Goal: Information Seeking & Learning: Learn about a topic

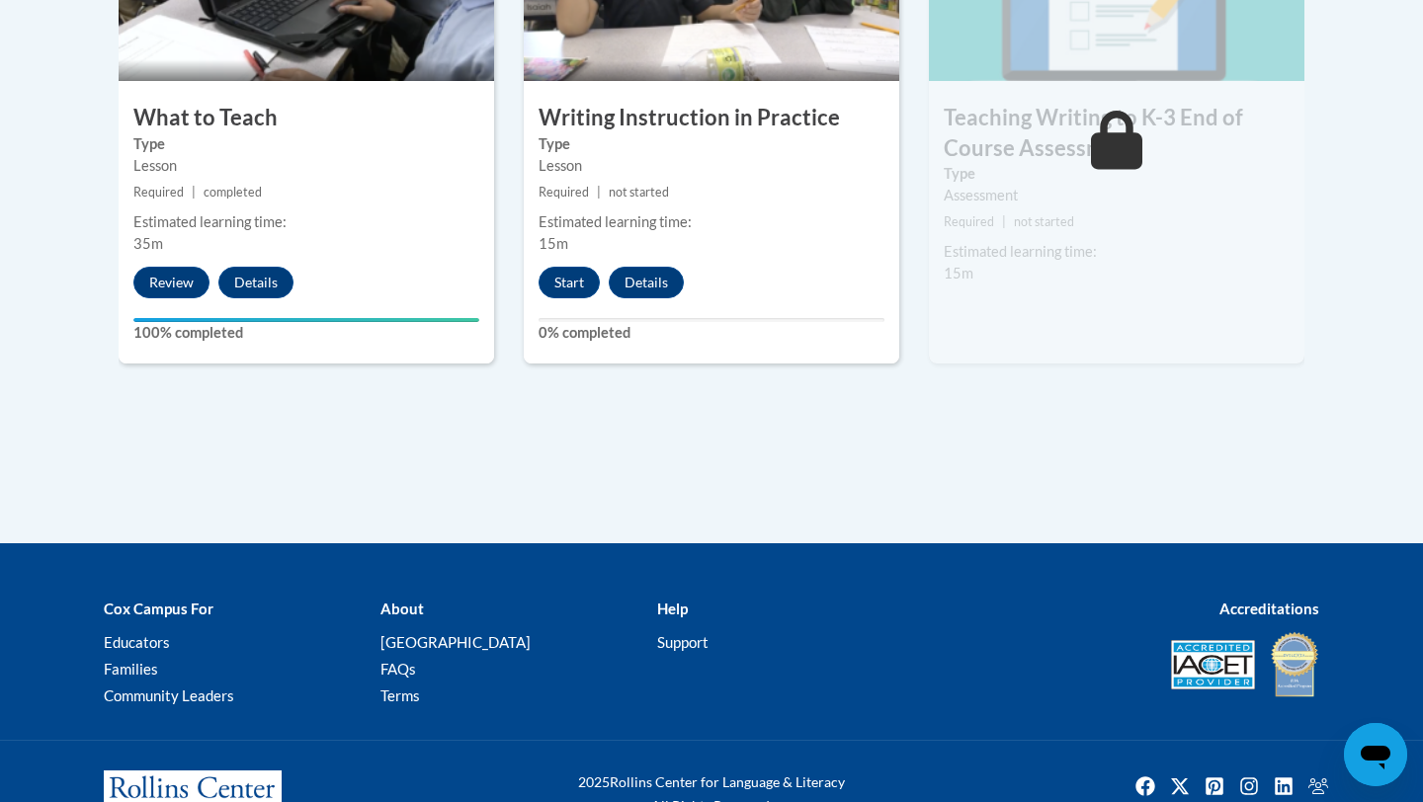
scroll to position [1201, 0]
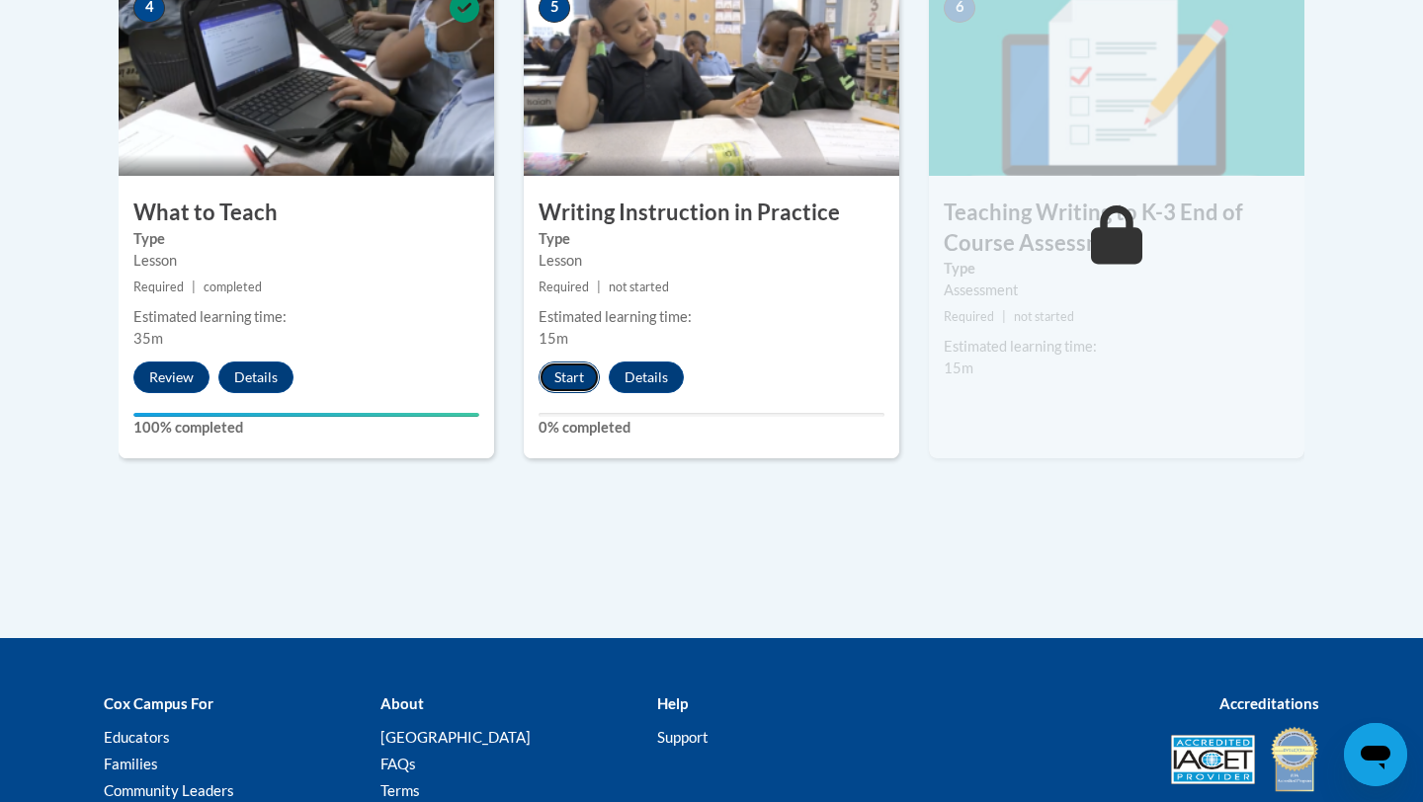
click at [563, 379] on button "Start" at bounding box center [569, 378] width 61 height 32
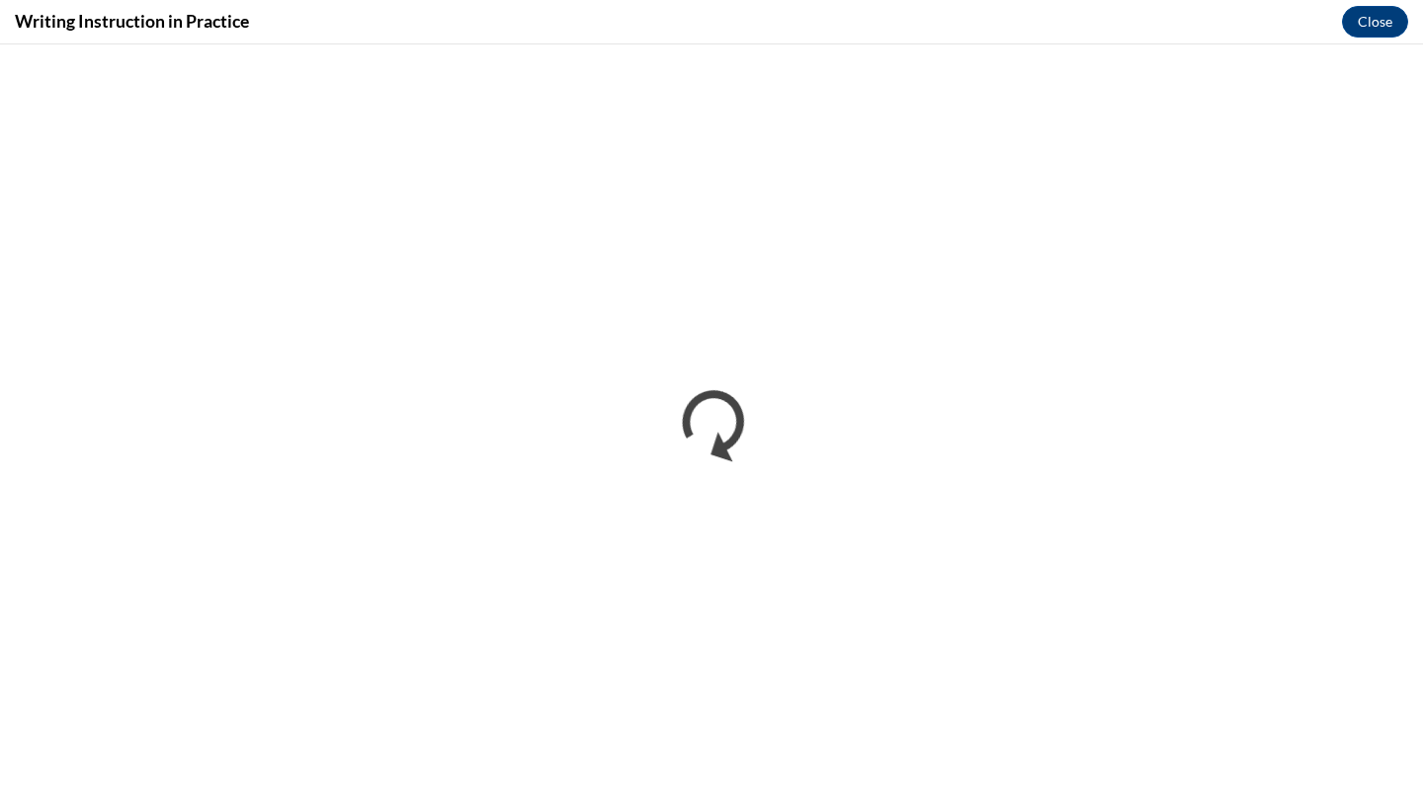
scroll to position [0, 0]
